Goal: Information Seeking & Learning: Compare options

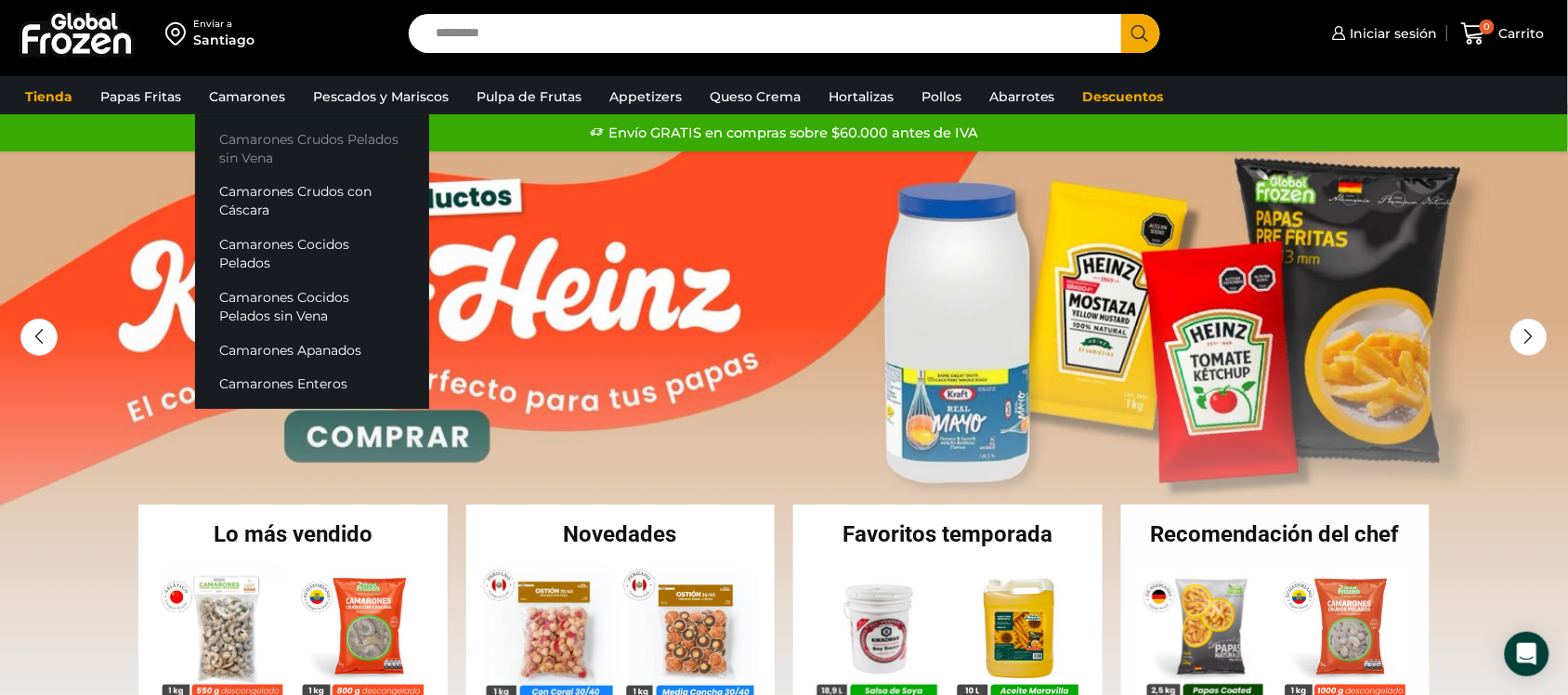
click at [263, 144] on link "Camarones Crudos Pelados sin Vena" at bounding box center [311, 147] width 234 height 53
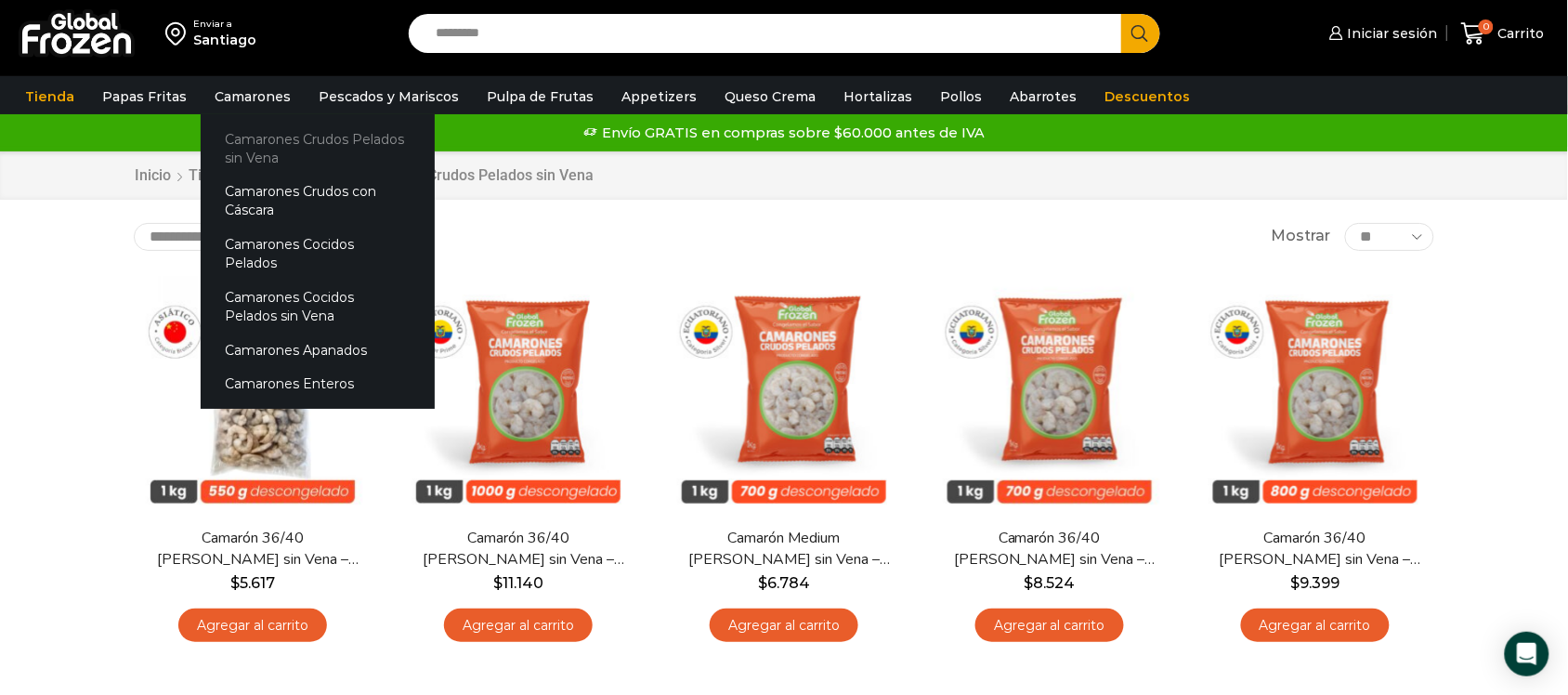
click at [286, 144] on link "Camarones Crudos Pelados sin Vena" at bounding box center [317, 147] width 234 height 53
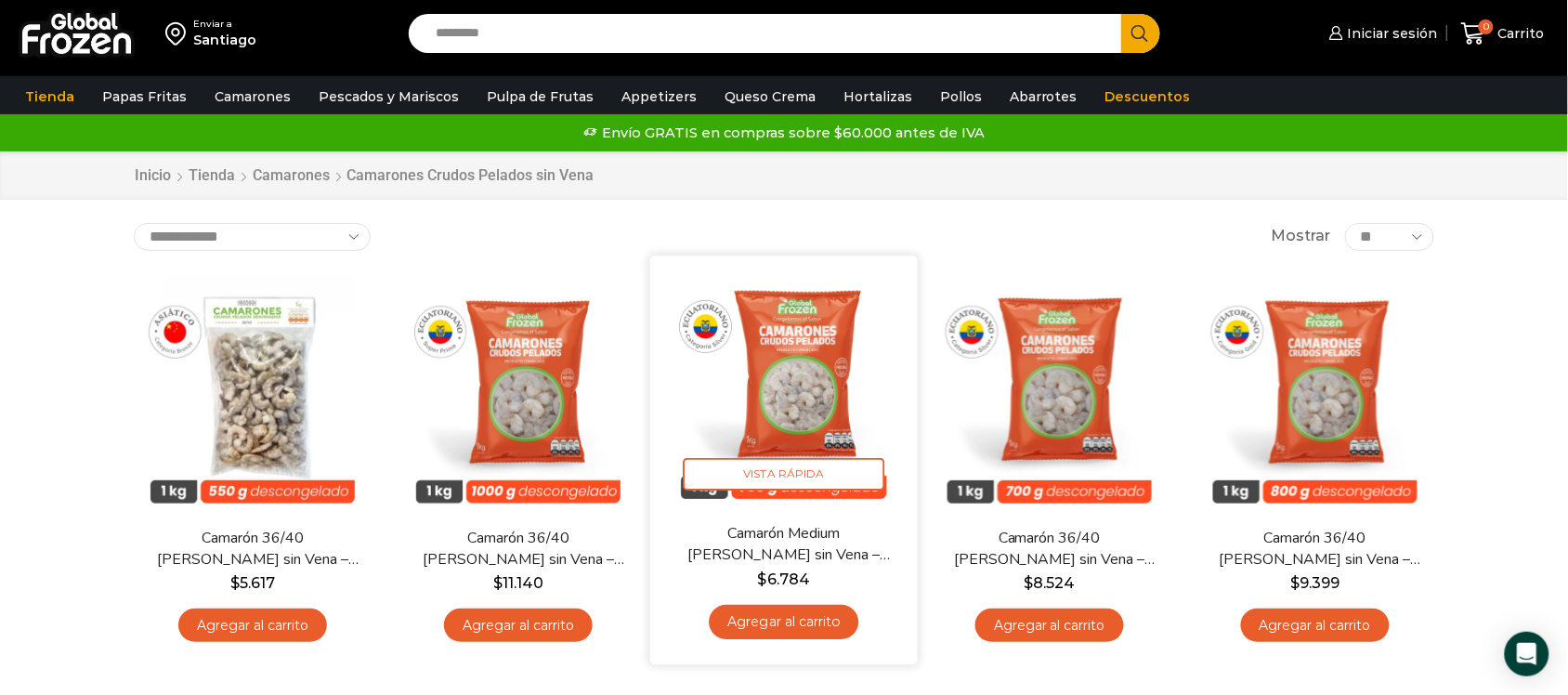
click at [793, 363] on img at bounding box center [784, 388] width 240 height 240
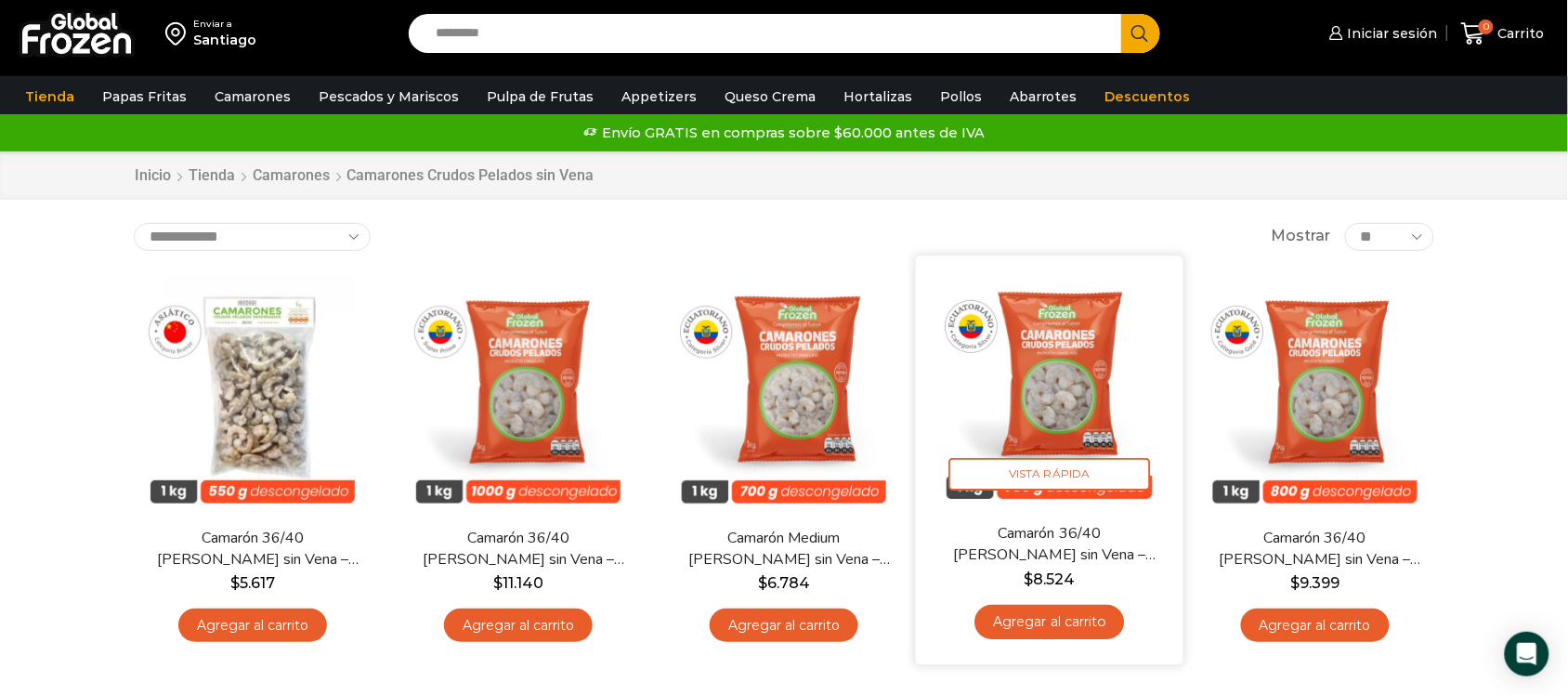
click at [1059, 341] on img at bounding box center [1049, 388] width 240 height 240
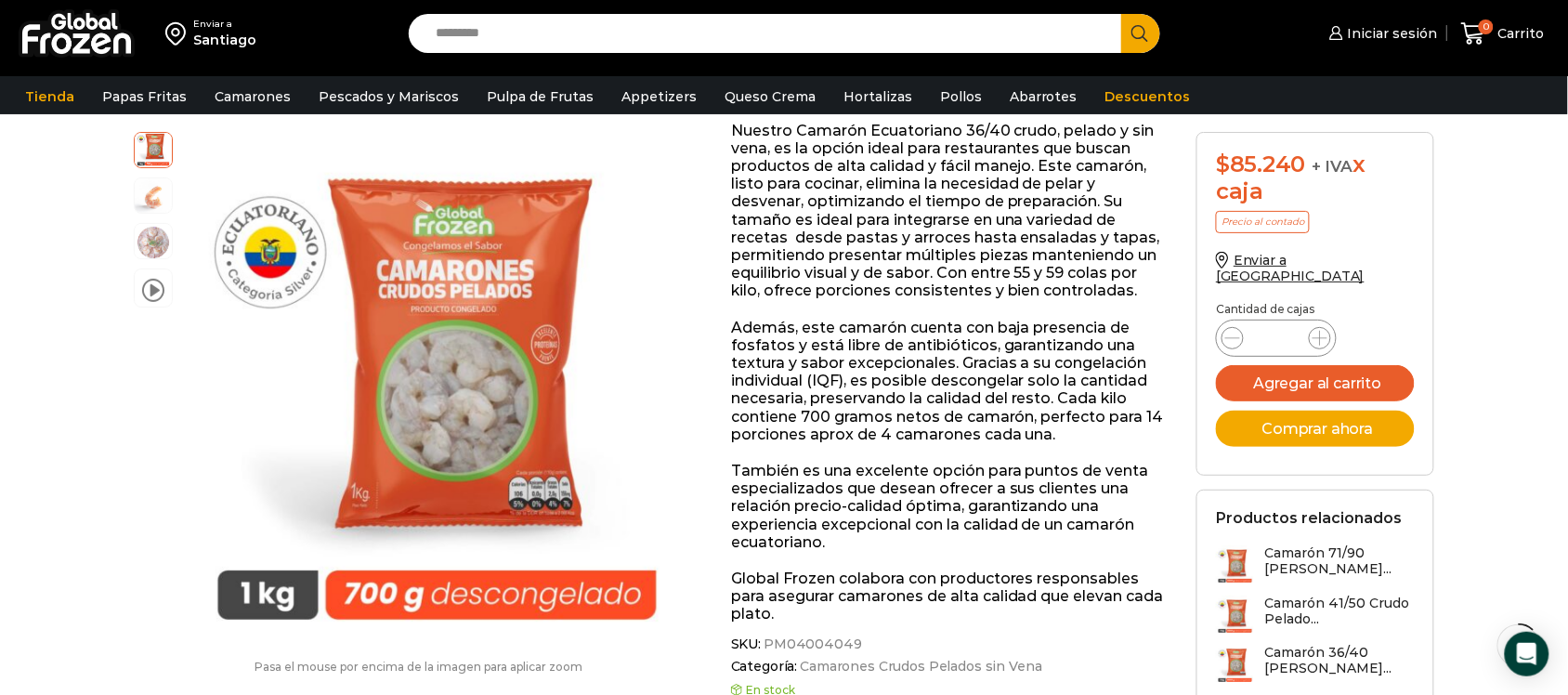
scroll to position [349, 0]
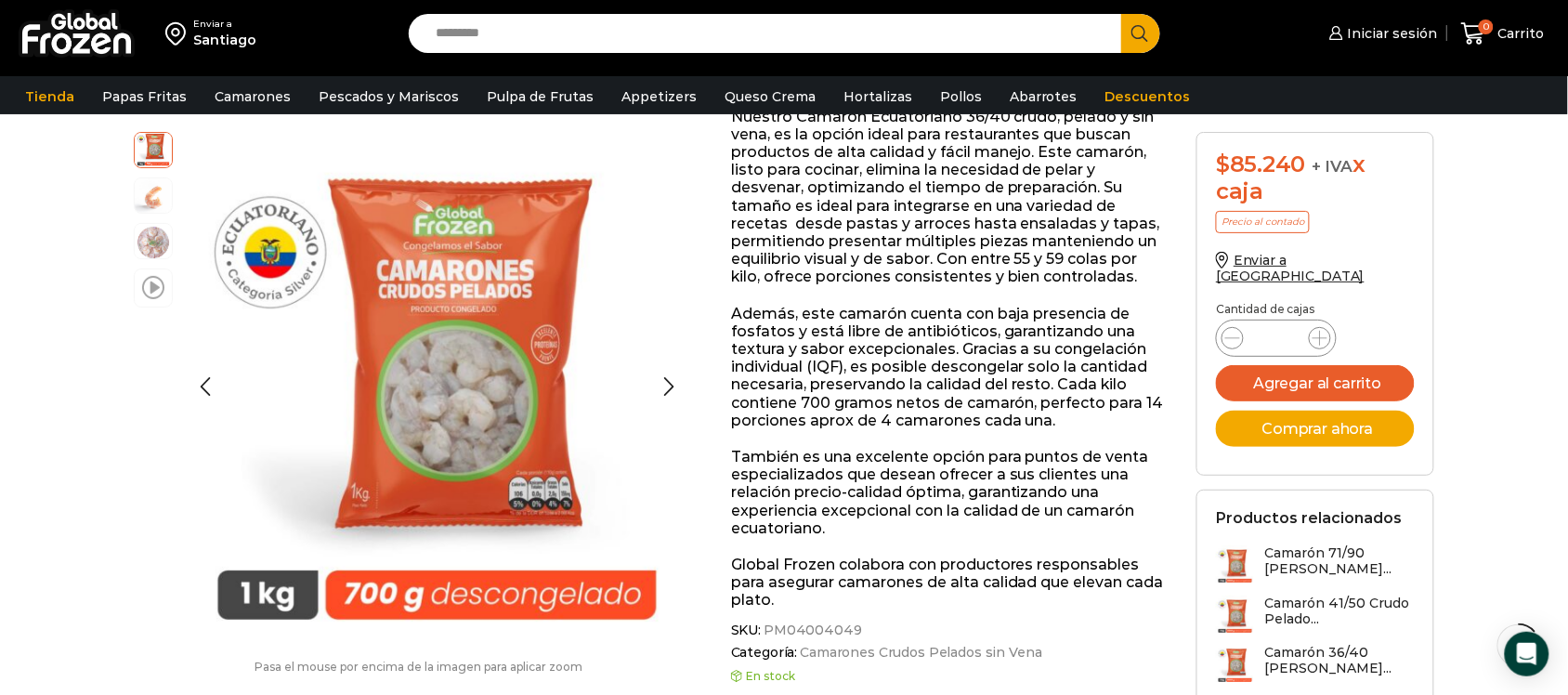
click at [149, 285] on span at bounding box center [152, 286] width 22 height 25
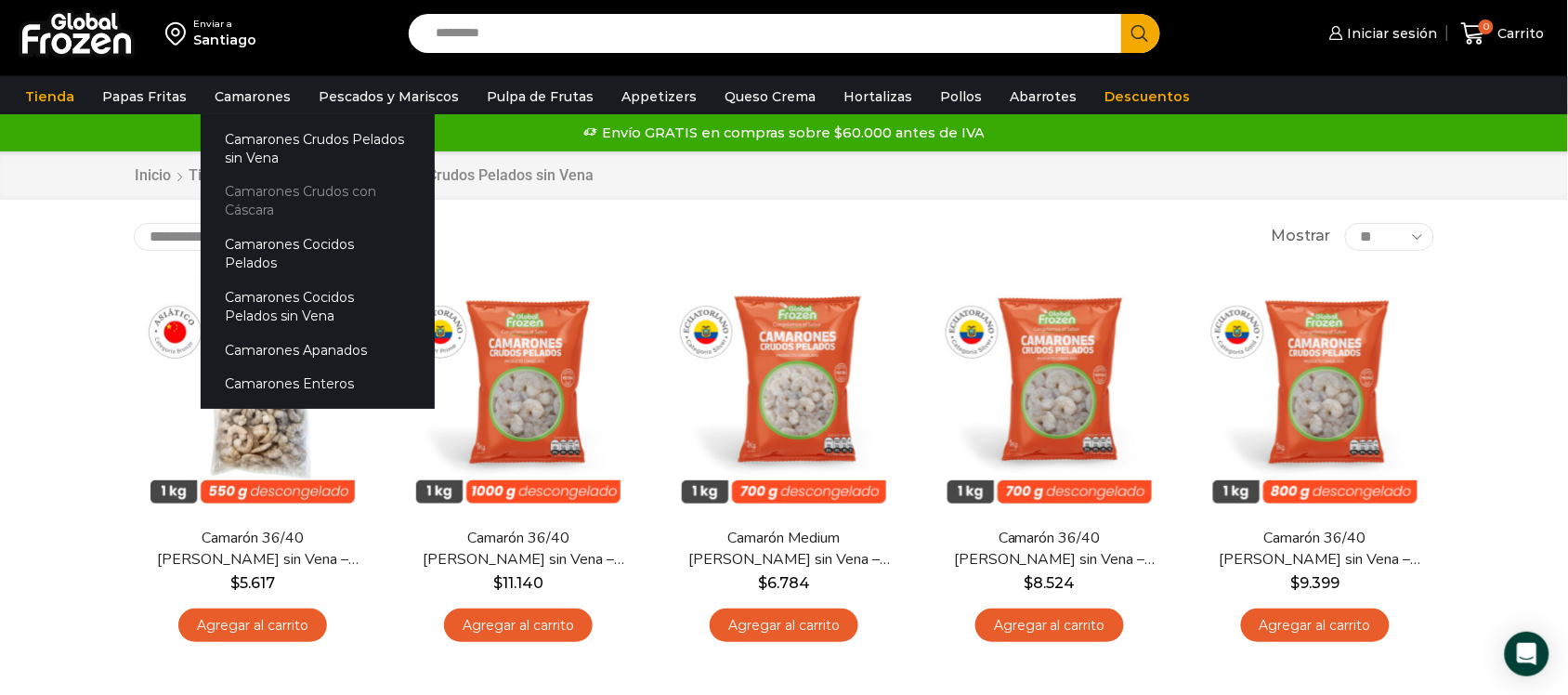
click at [310, 193] on link "Camarones Crudos con Cáscara" at bounding box center [317, 200] width 234 height 53
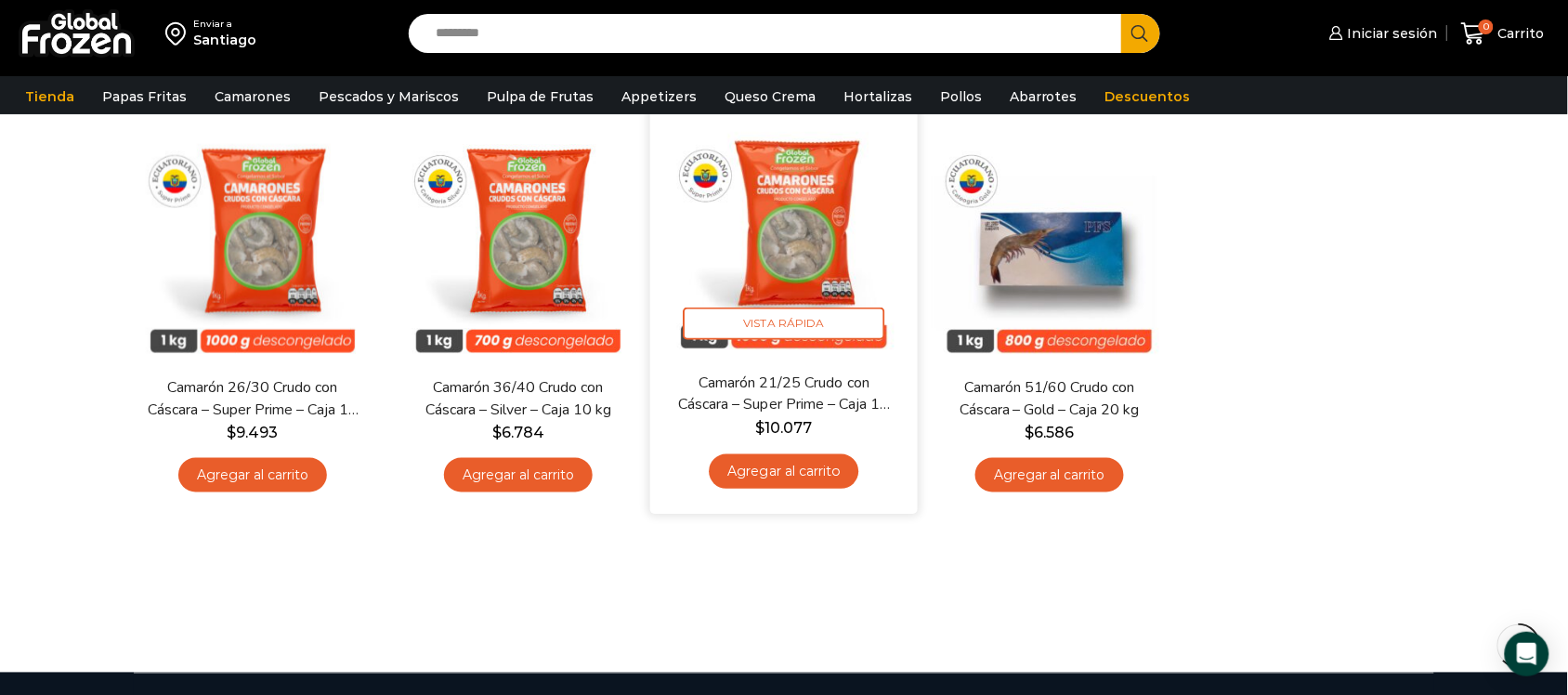
scroll to position [465, 0]
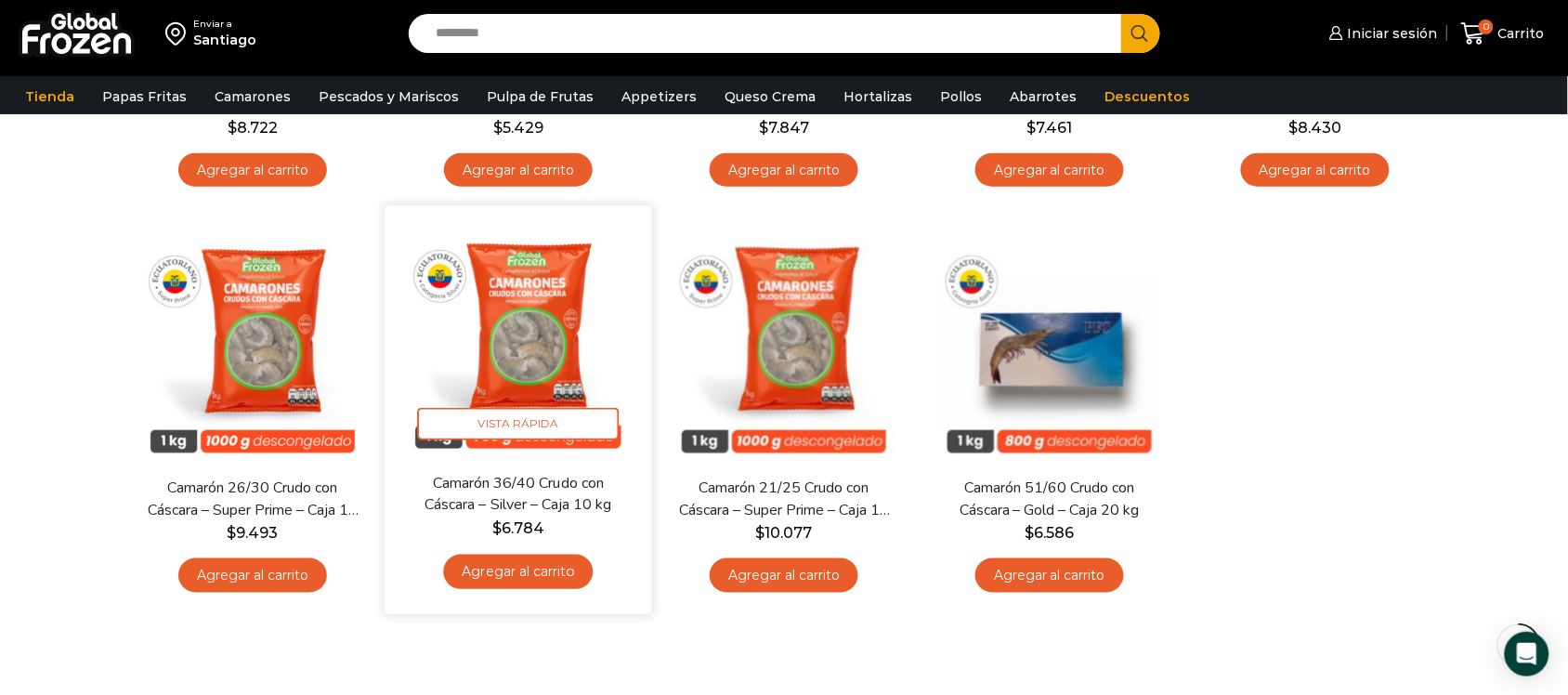
click at [570, 341] on img at bounding box center [518, 339] width 240 height 240
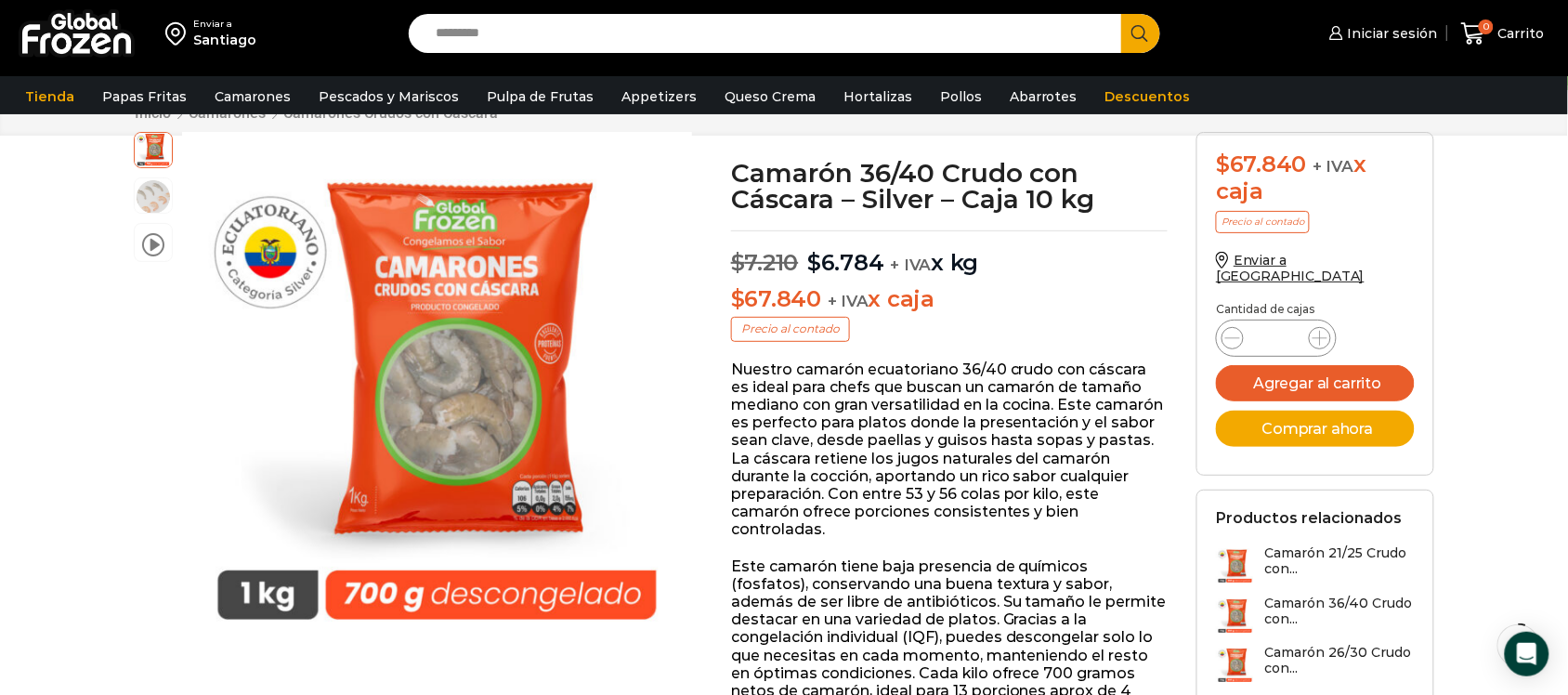
scroll to position [1, 0]
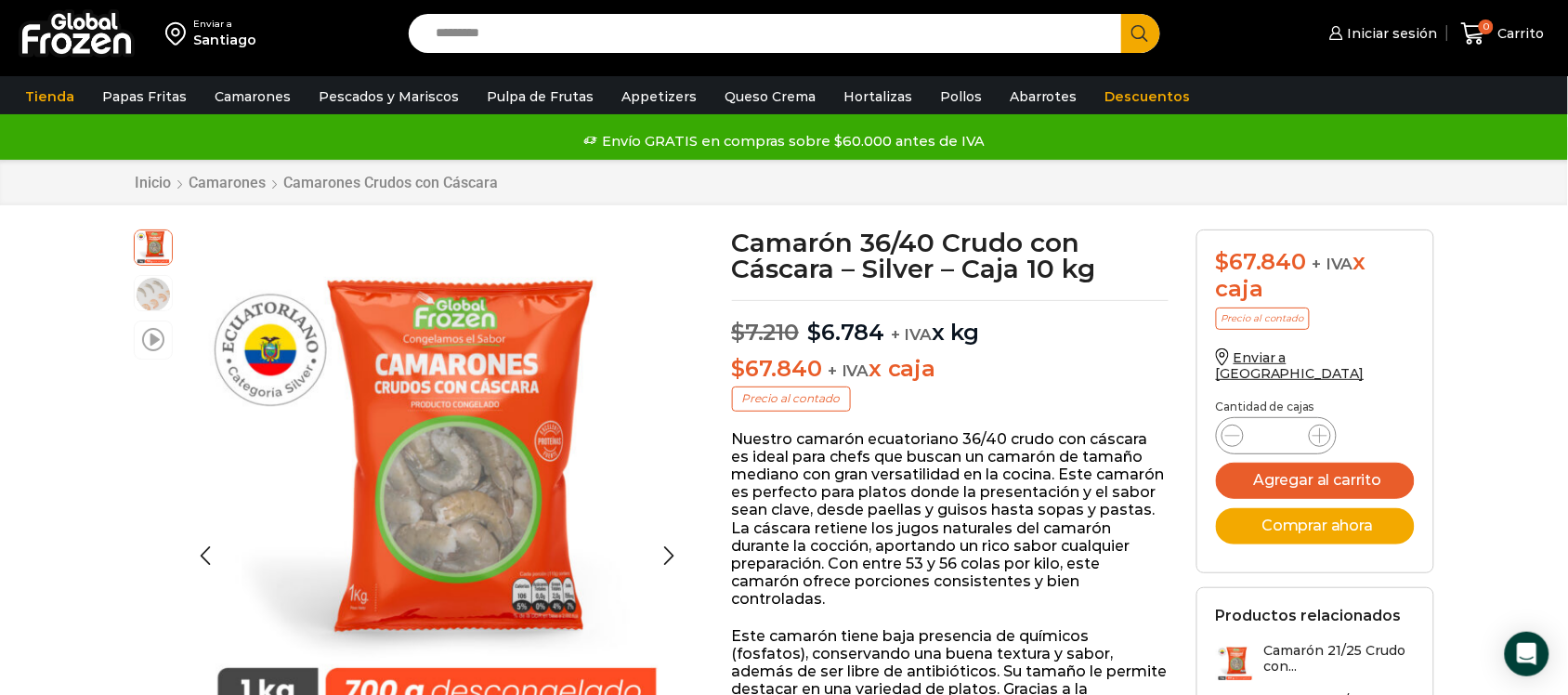
click at [161, 346] on span at bounding box center [152, 338] width 22 height 25
